Goal: Task Accomplishment & Management: Book appointment/travel/reservation

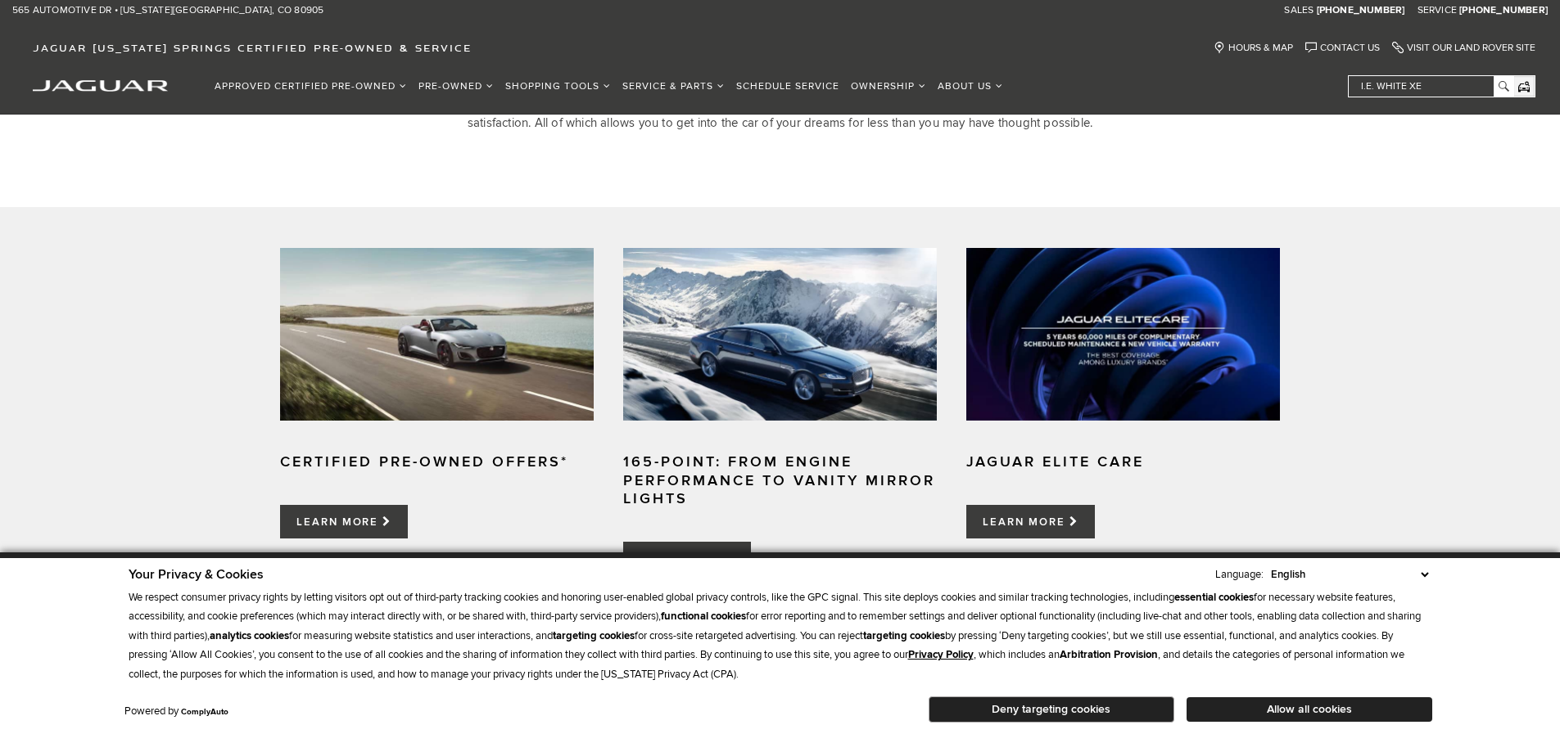
scroll to position [1064, 0]
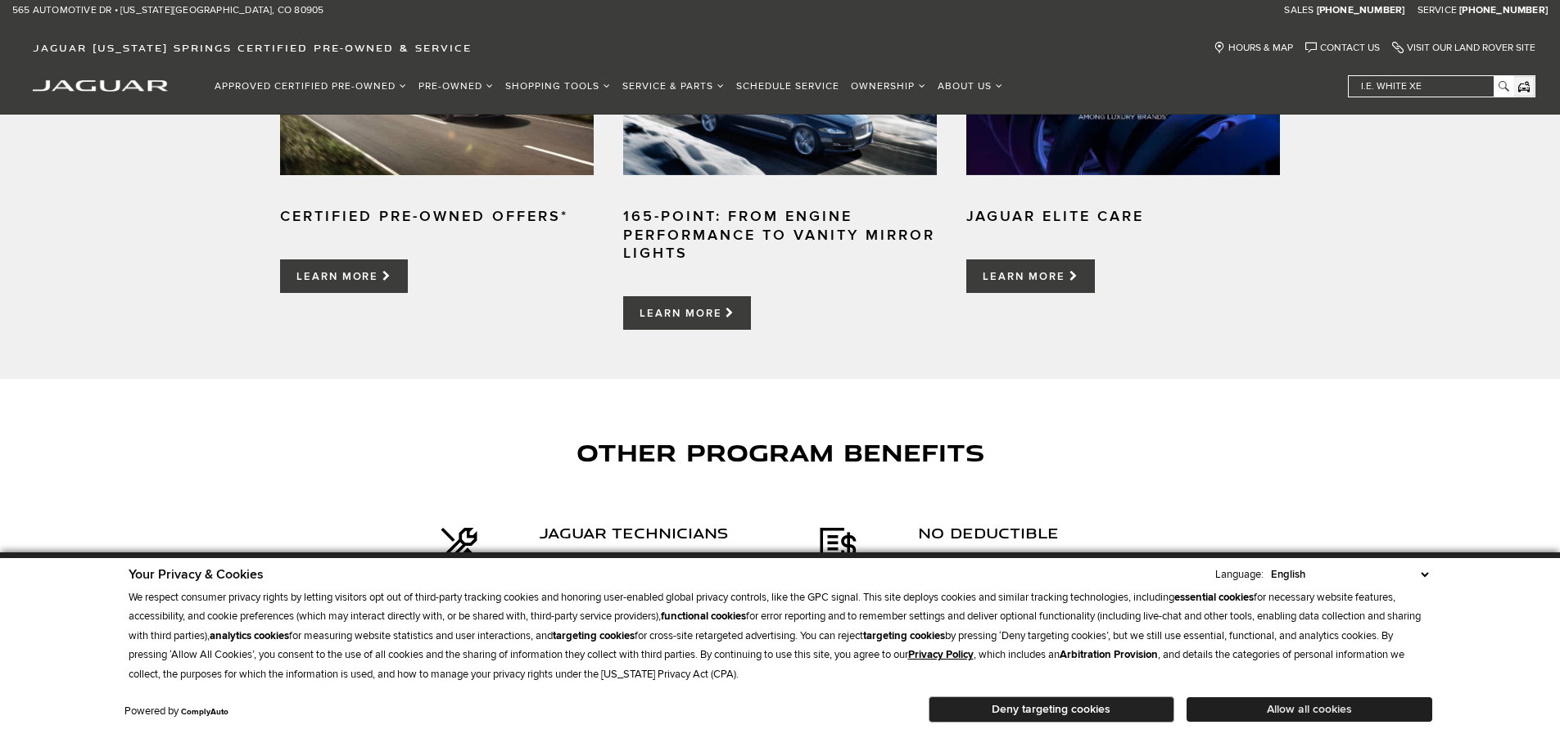
click at [1366, 707] on button "Allow all cookies" at bounding box center [1309, 710] width 246 height 25
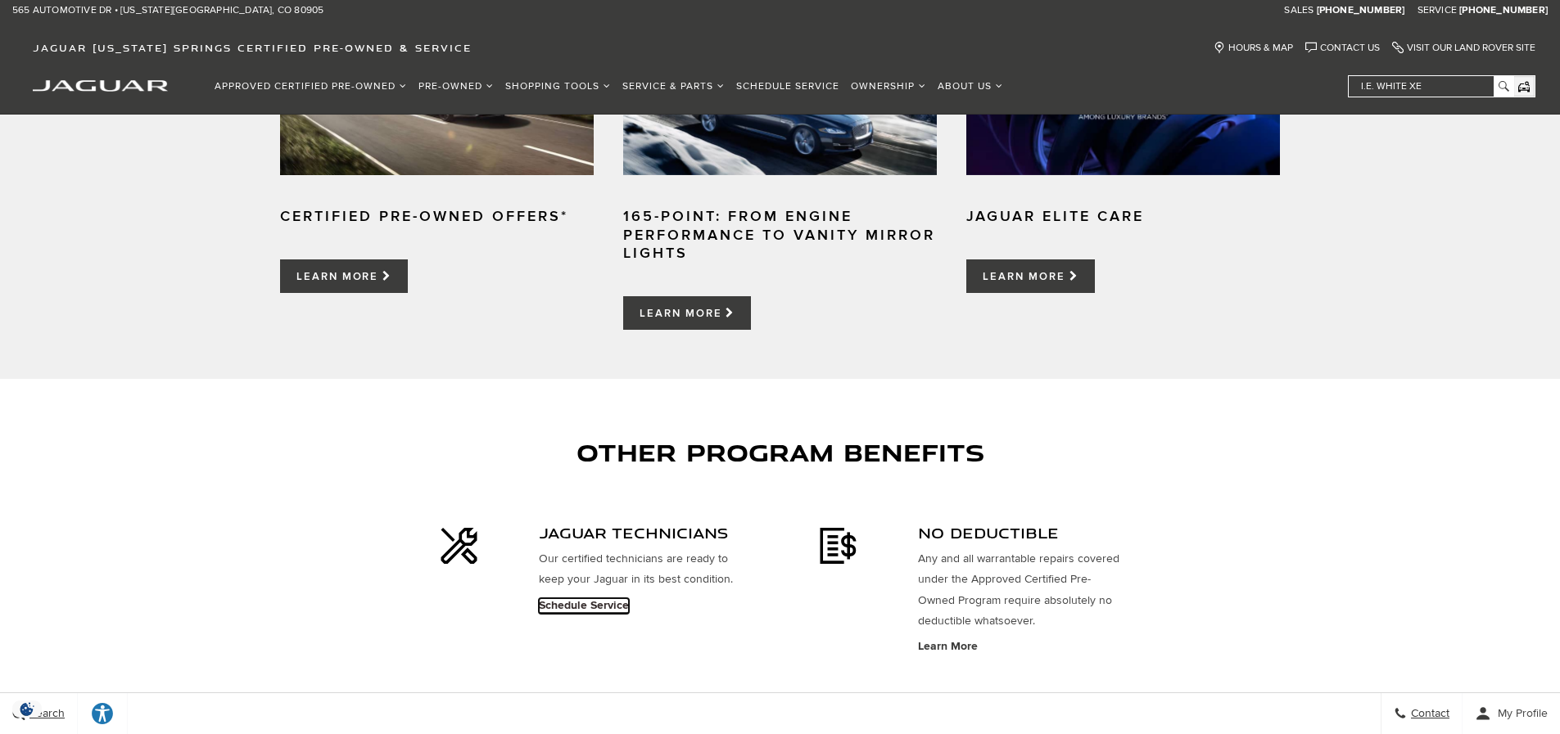
click at [604, 611] on link "schedule service" at bounding box center [584, 606] width 90 height 16
